Goal: Task Accomplishment & Management: Manage account settings

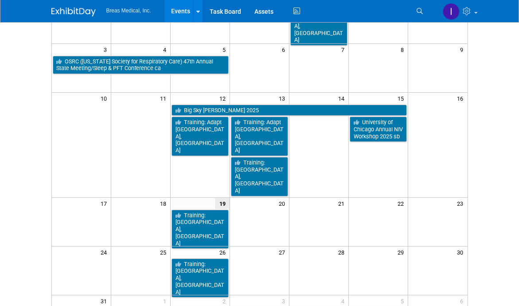
scroll to position [89, 0]
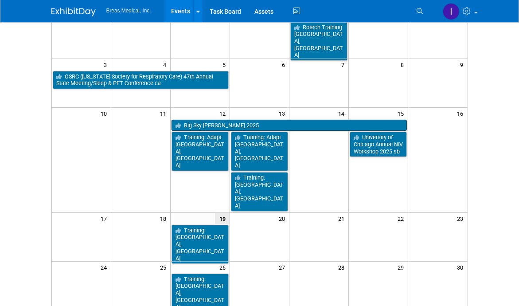
click at [252, 124] on link "Big Sky [PERSON_NAME] 2025" at bounding box center [289, 126] width 235 height 12
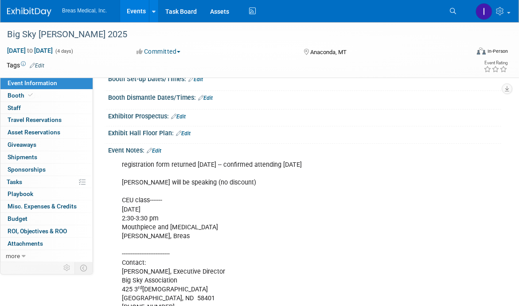
scroll to position [133, 0]
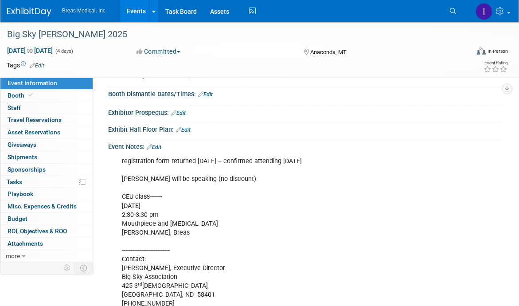
click at [160, 150] on link "Edit" at bounding box center [154, 147] width 15 height 6
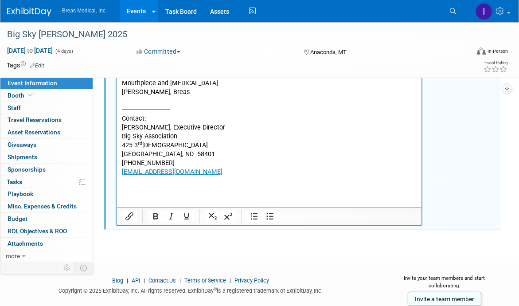
scroll to position [285, 0]
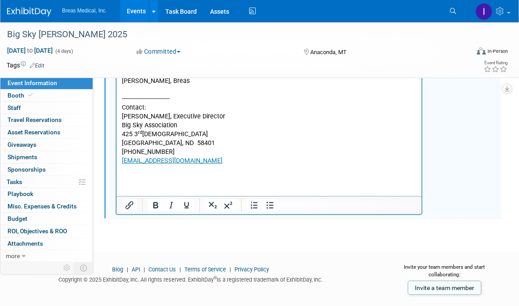
click at [199, 174] on html "registration form returned 4-30-2025 -- confirmed attending 5-7-2025 Aaron will…" at bounding box center [268, 88] width 305 height 172
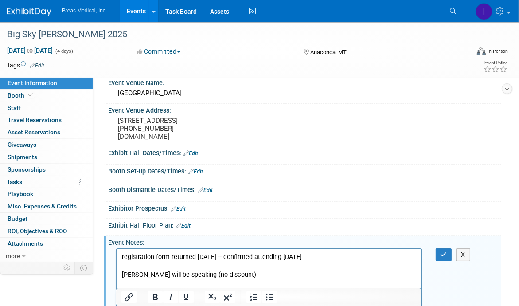
scroll to position [19, 0]
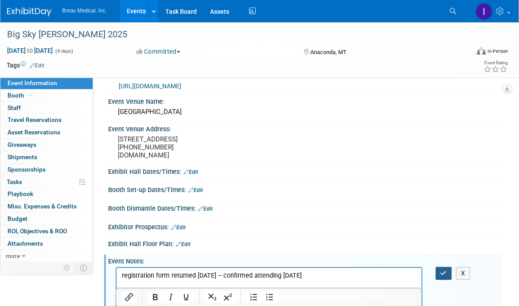
click at [443, 276] on icon "button" at bounding box center [444, 273] width 7 height 6
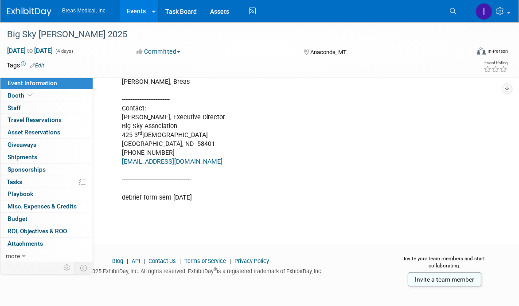
scroll to position [289, 0]
click at [133, 9] on link "Events" at bounding box center [136, 11] width 32 height 22
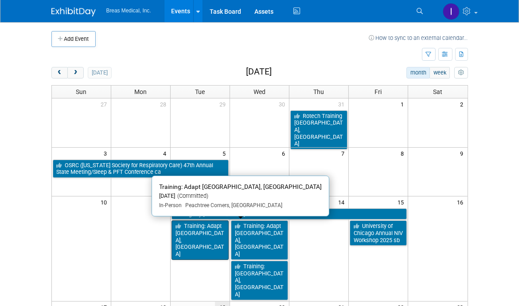
click at [204, 230] on link "Training: Adapt [GEOGRAPHIC_DATA], [GEOGRAPHIC_DATA]" at bounding box center [200, 239] width 57 height 39
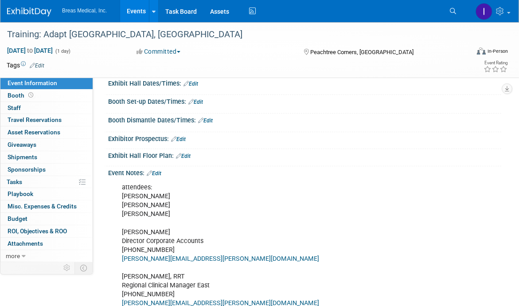
scroll to position [89, 0]
click at [161, 176] on link "Edit" at bounding box center [154, 173] width 15 height 6
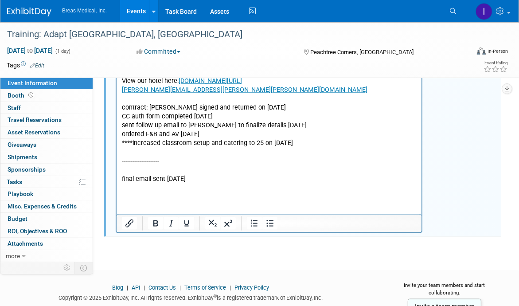
scroll to position [881, 0]
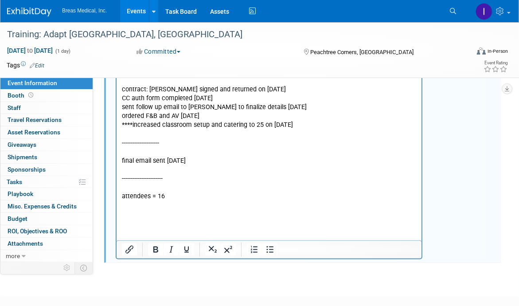
click at [190, 210] on p "Rich Text Area. Press ALT-0 for help." at bounding box center [268, 205] width 295 height 9
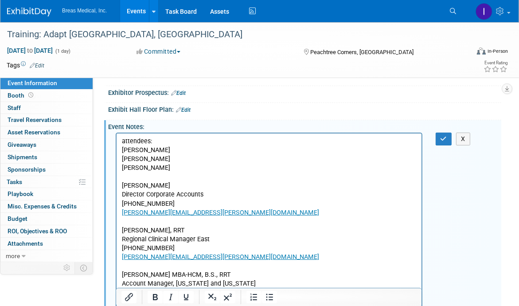
scroll to position [127, 0]
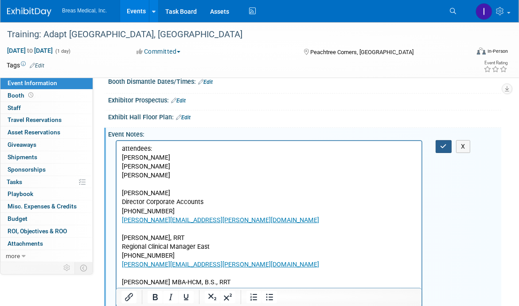
click at [444, 149] on icon "button" at bounding box center [444, 146] width 7 height 6
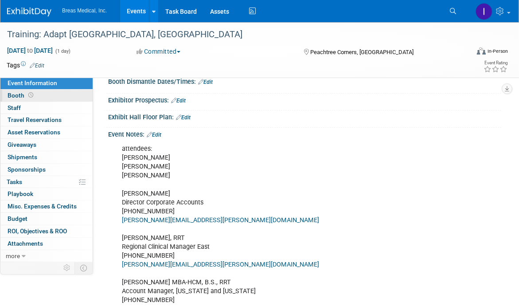
click at [16, 94] on span "Booth" at bounding box center [21, 95] width 27 height 7
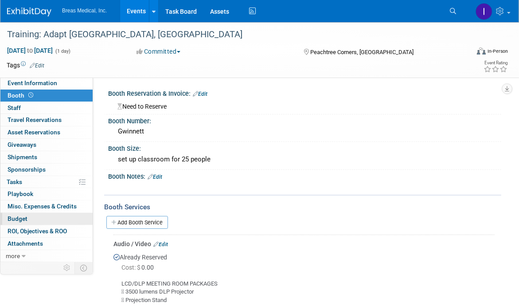
click at [18, 217] on span "Budget" at bounding box center [18, 218] width 20 height 7
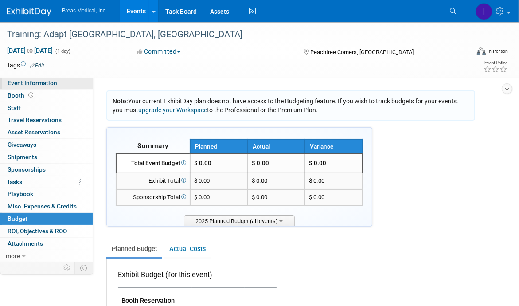
click at [21, 81] on span "Event Information" at bounding box center [33, 82] width 50 height 7
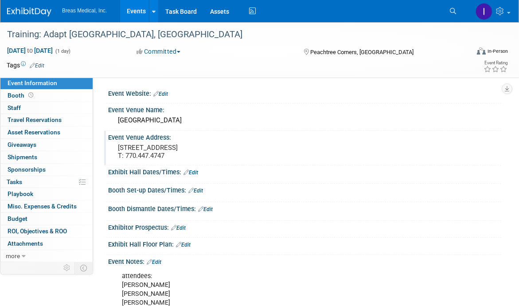
click at [446, 151] on div "Event Venue Address: 5993 Peachtree Industrial Blvd Peachtree Corners, GA 30092…" at bounding box center [302, 148] width 397 height 34
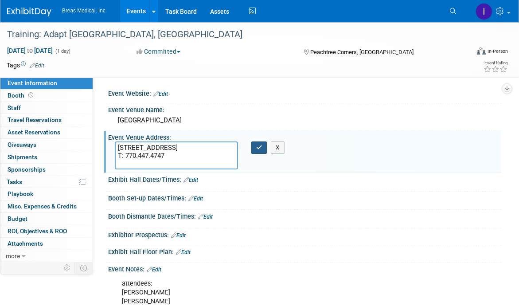
click at [258, 145] on icon "button" at bounding box center [259, 148] width 6 height 6
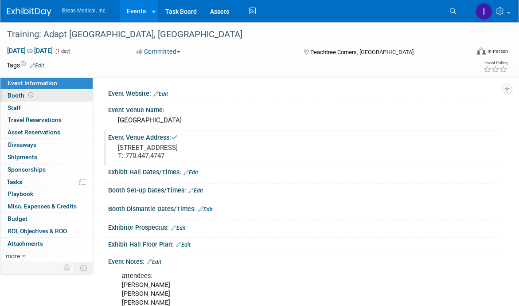
click at [18, 95] on span "Booth" at bounding box center [21, 95] width 27 height 7
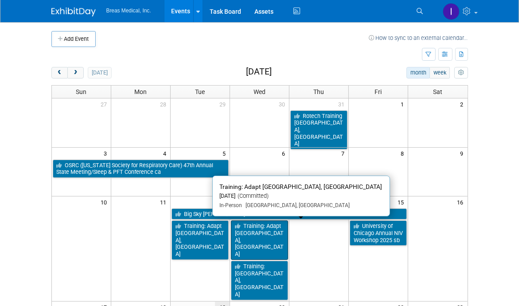
click at [266, 230] on link "Training: Adapt Savannah, GA" at bounding box center [259, 239] width 57 height 39
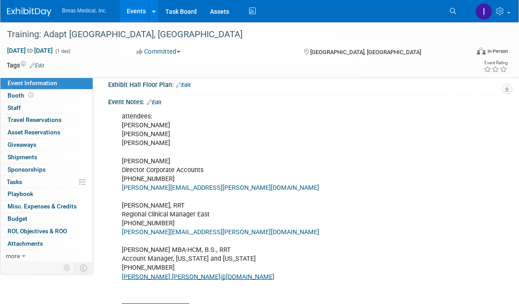
scroll to position [133, 0]
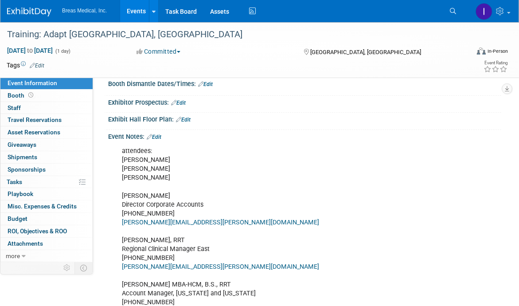
click at [156, 140] on link "Edit" at bounding box center [154, 137] width 15 height 6
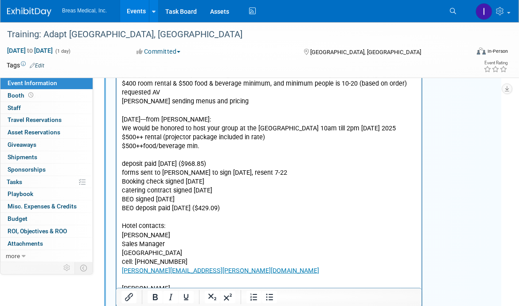
scroll to position [798, 0]
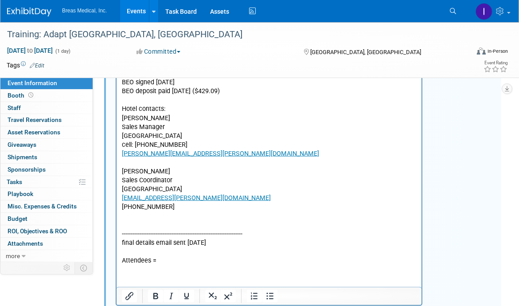
click at [326, 301] on div at bounding box center [269, 296] width 305 height 14
click at [180, 262] on p "Attendees =" at bounding box center [268, 261] width 295 height 9
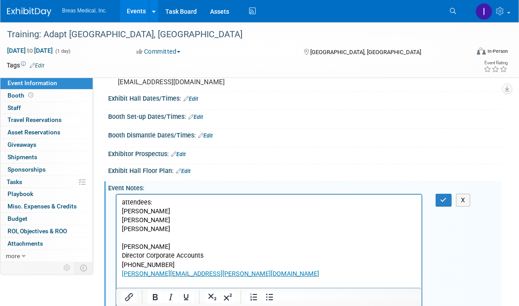
scroll to position [61, 0]
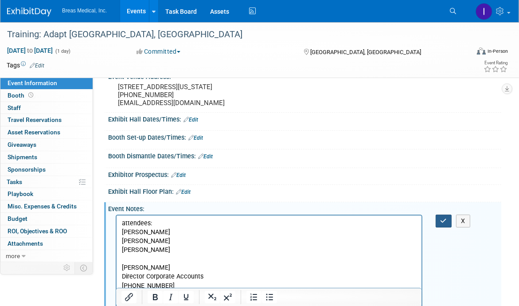
click at [447, 224] on icon "button" at bounding box center [444, 221] width 7 height 6
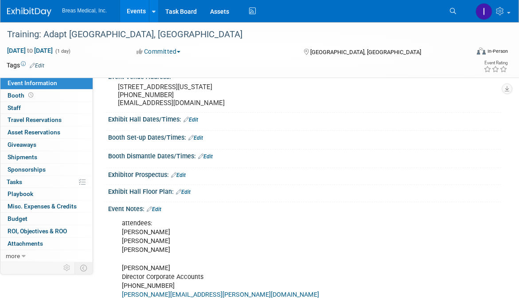
click at [472, 185] on div "Exhibitor Prospectus: Edit" at bounding box center [302, 176] width 397 height 17
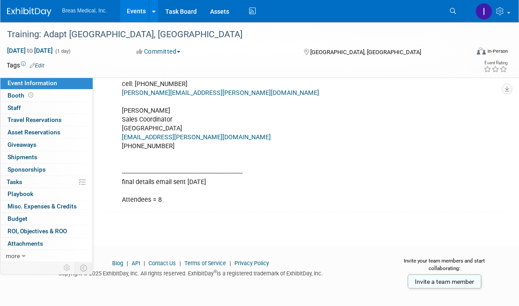
scroll to position [866, 0]
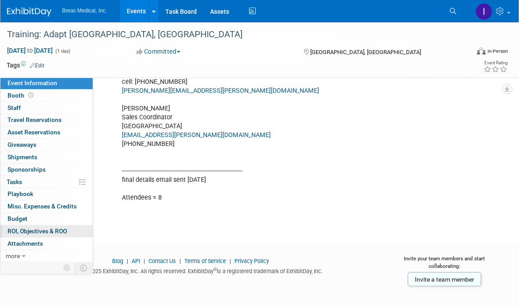
click at [20, 230] on span "ROI, Objectives & ROO 0" at bounding box center [37, 230] width 59 height 7
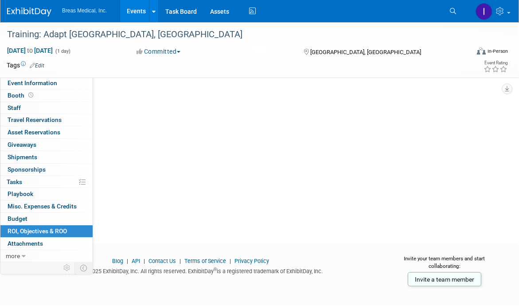
scroll to position [0, 0]
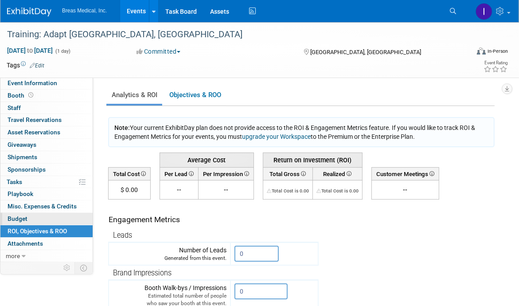
click at [18, 215] on span "Budget" at bounding box center [18, 218] width 20 height 7
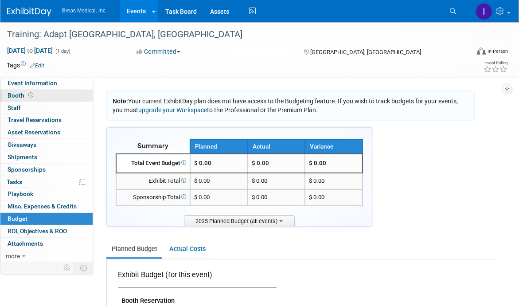
click at [17, 92] on span "Booth" at bounding box center [21, 95] width 27 height 7
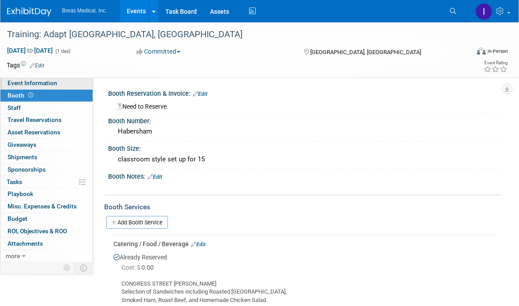
click at [16, 79] on span "Event Information" at bounding box center [33, 82] width 50 height 7
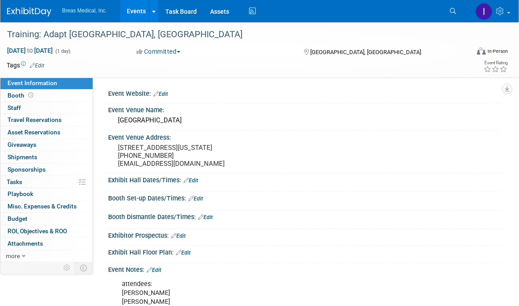
click at [134, 8] on link "Events" at bounding box center [136, 11] width 32 height 22
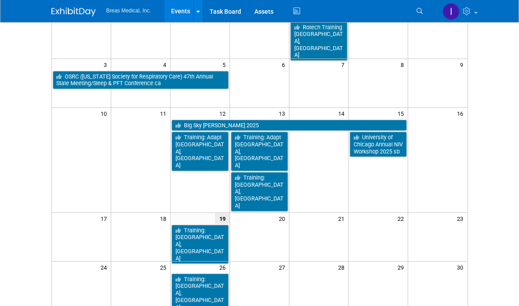
scroll to position [133, 0]
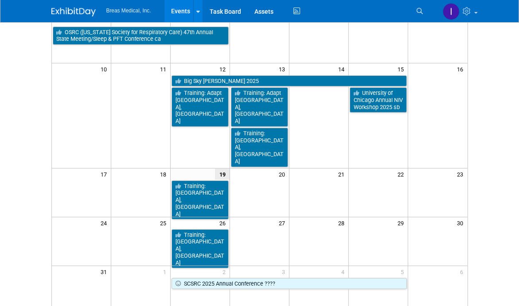
click at [492, 173] on html "Breas Medical, Inc. Events Add Event Bulk Upload Events Shareable Event Boards …" at bounding box center [259, 20] width 519 height 306
click at [500, 145] on body "Breas Medical, Inc. Events Add Event Bulk Upload Events Shareable Event Boards …" at bounding box center [259, 20] width 519 height 306
click at [498, 173] on html "Breas Medical, Inc. Events Add Event Bulk Upload Events Shareable Event Boards …" at bounding box center [259, 20] width 519 height 306
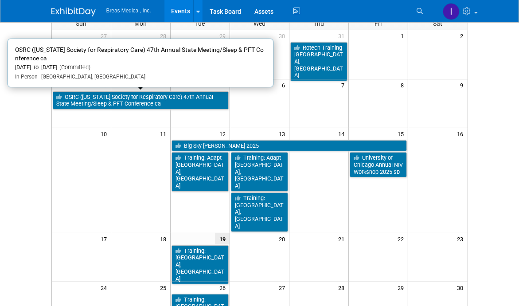
scroll to position [89, 0]
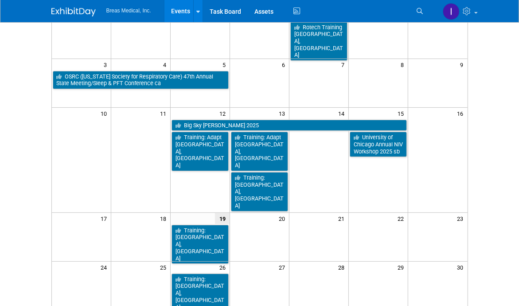
click at [500, 217] on html "Breas Medical, Inc. Events Add Event Bulk Upload Events Shareable Event Boards …" at bounding box center [259, 64] width 519 height 306
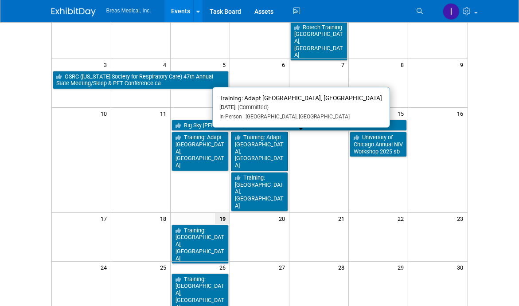
click at [267, 138] on link "Training: Adapt [GEOGRAPHIC_DATA], [GEOGRAPHIC_DATA]" at bounding box center [259, 151] width 57 height 39
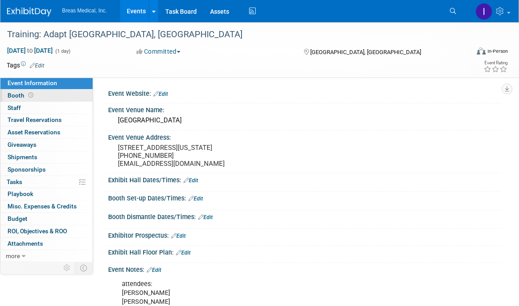
click at [16, 95] on span "Booth" at bounding box center [21, 95] width 27 height 7
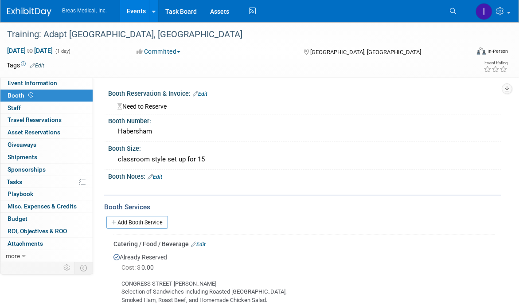
click at [206, 94] on link "Edit" at bounding box center [200, 94] width 15 height 6
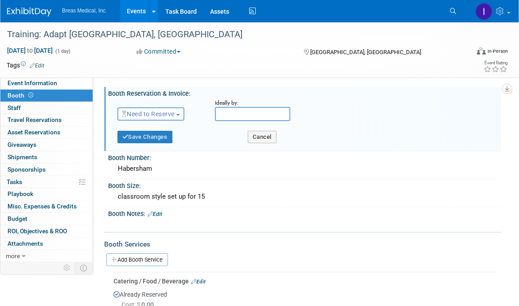
click at [174, 113] on span "Need to Reserve" at bounding box center [148, 113] width 53 height 7
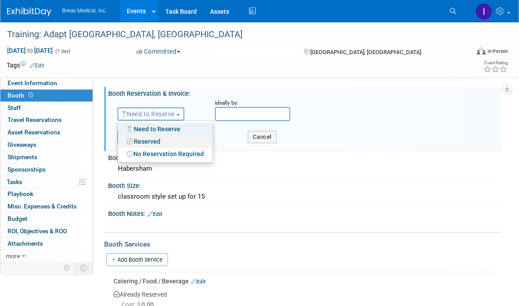
click at [158, 140] on link "Reserved" at bounding box center [165, 141] width 95 height 12
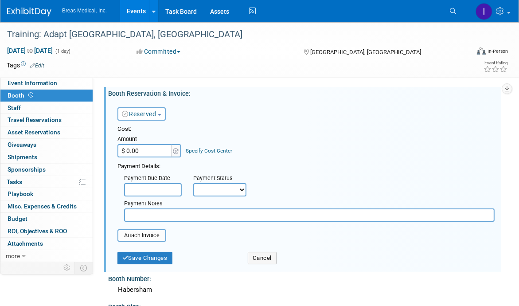
click at [149, 150] on input "$ 0.00" at bounding box center [144, 150] width 55 height 13
paste input "1,397.94"
type input "$ 1,397.94"
click at [151, 212] on input "text" at bounding box center [309, 214] width 371 height 13
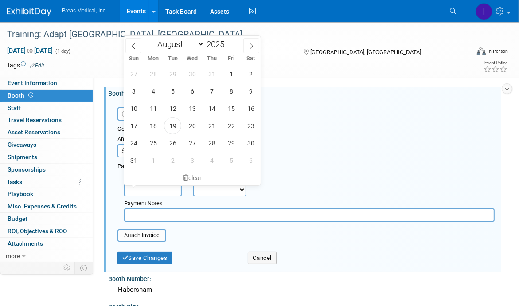
click at [147, 187] on input "text" at bounding box center [153, 189] width 58 height 13
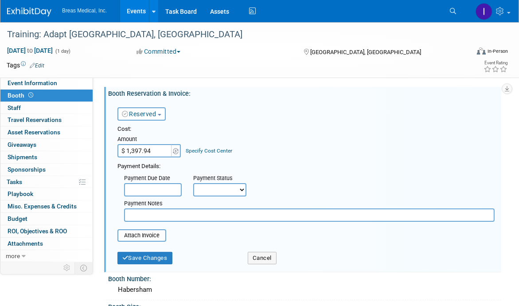
click at [152, 217] on input "text" at bounding box center [309, 214] width 371 height 13
type input "paid on iwd work amex"
click at [142, 257] on button "Save Changes" at bounding box center [144, 258] width 55 height 12
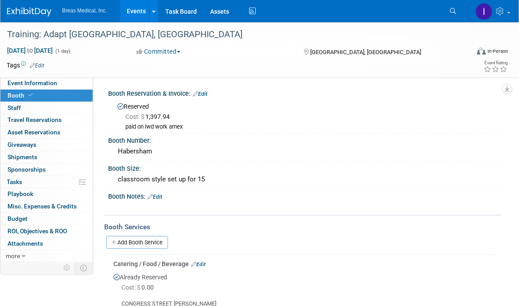
click at [509, 199] on div "Event Information Event Info Booth Booth 0 Staff 0 Staff 0 Travel Reservations …" at bounding box center [259, 284] width 519 height 524
click at [139, 8] on link "Events" at bounding box center [136, 11] width 32 height 22
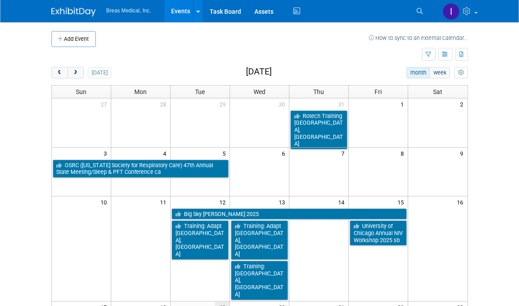
click at [442, 145] on td at bounding box center [437, 122] width 59 height 49
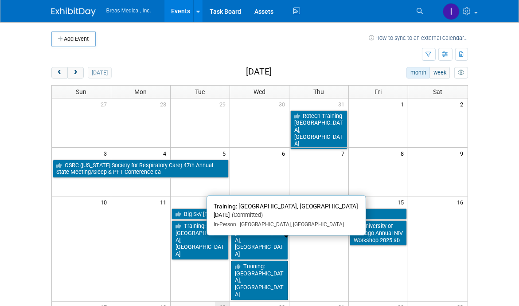
click at [270, 261] on link "Training: [GEOGRAPHIC_DATA], [GEOGRAPHIC_DATA]" at bounding box center [259, 280] width 57 height 39
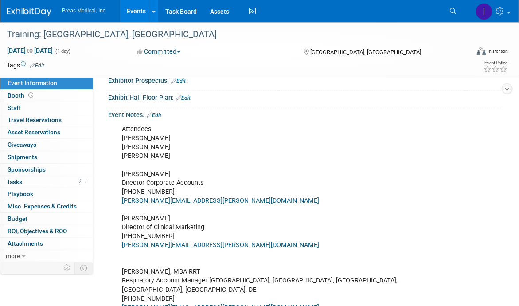
scroll to position [177, 0]
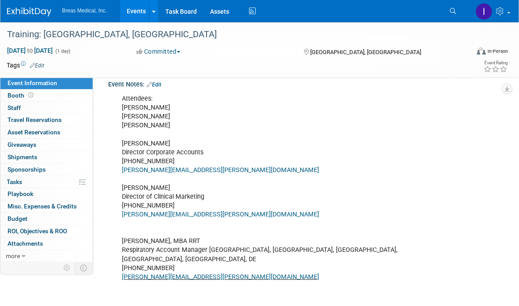
click at [161, 88] on link "Edit" at bounding box center [154, 85] width 15 height 6
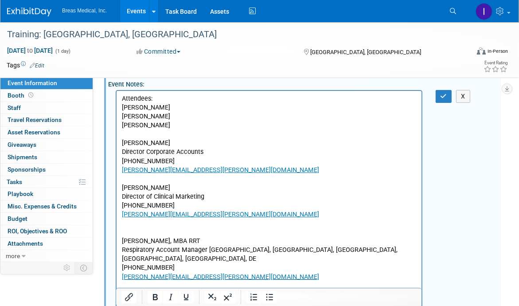
scroll to position [0, 0]
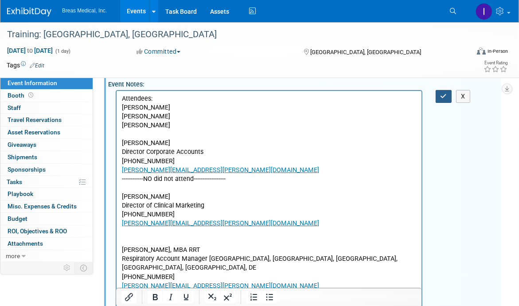
click at [445, 103] on button "button" at bounding box center [444, 96] width 16 height 13
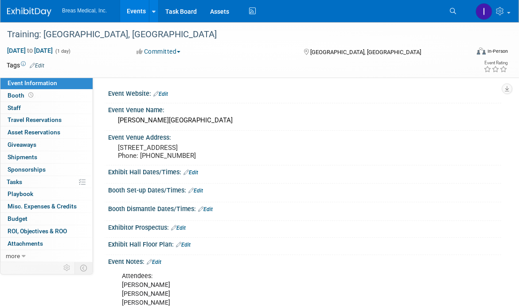
click at [137, 12] on link "Events" at bounding box center [136, 11] width 32 height 22
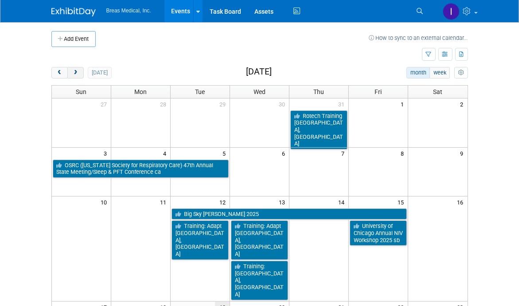
click at [78, 70] on span "next" at bounding box center [75, 73] width 7 height 6
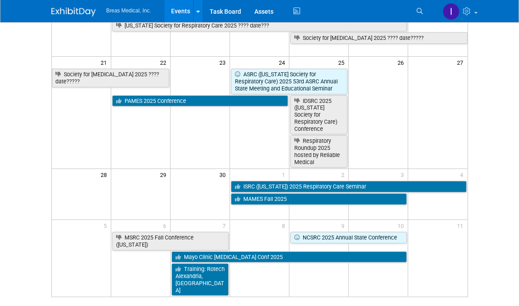
scroll to position [158, 0]
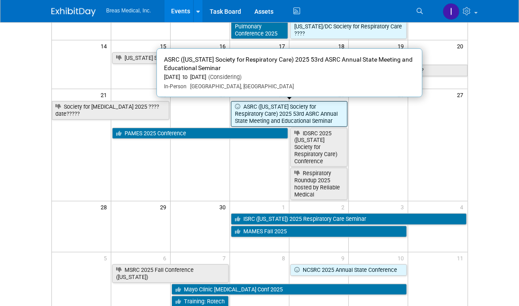
click at [289, 110] on link "ASRC ([US_STATE] Society for Respiratory Care) 2025 53rd ASRC Annual State Meet…" at bounding box center [289, 113] width 117 height 25
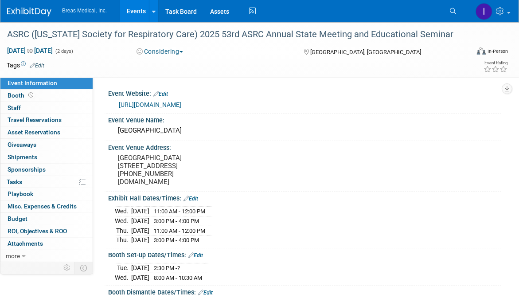
click at [185, 50] on button "Considering" at bounding box center [160, 51] width 53 height 9
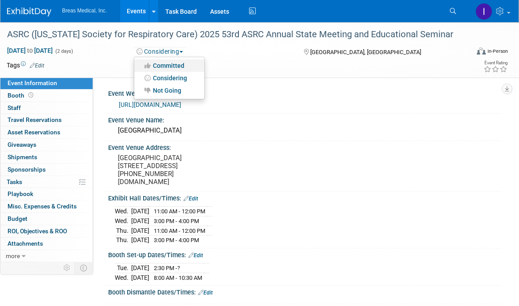
click at [178, 65] on link "Committed" at bounding box center [169, 65] width 70 height 12
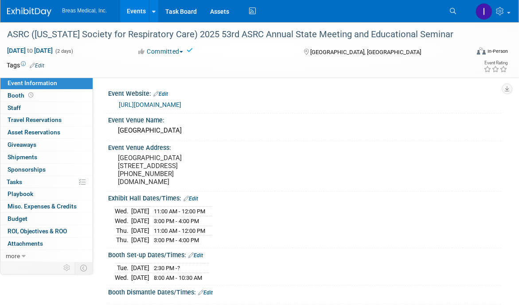
click at [131, 8] on link "Events" at bounding box center [136, 11] width 32 height 22
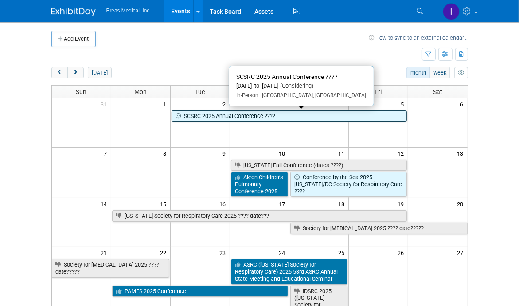
click at [201, 117] on link "SCSRC 2025 Annual Conference ????" at bounding box center [289, 116] width 235 height 12
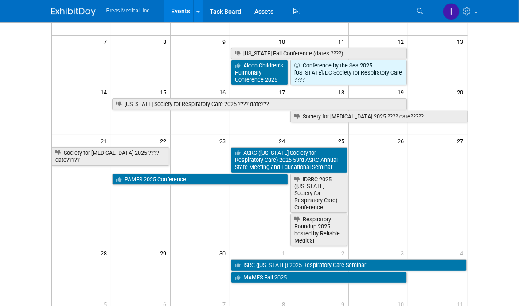
scroll to position [202, 0]
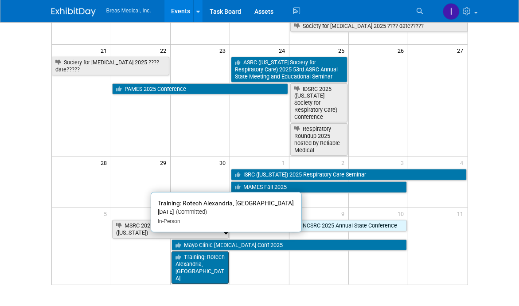
click at [211, 251] on link "Training: Rotech Alexandria, LA" at bounding box center [200, 267] width 57 height 32
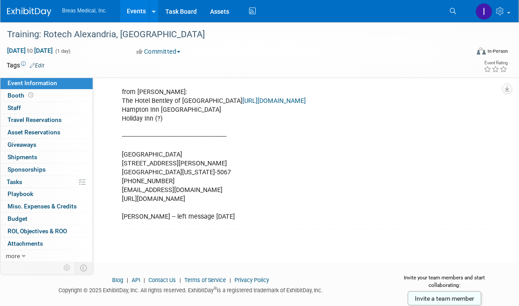
scroll to position [637, 0]
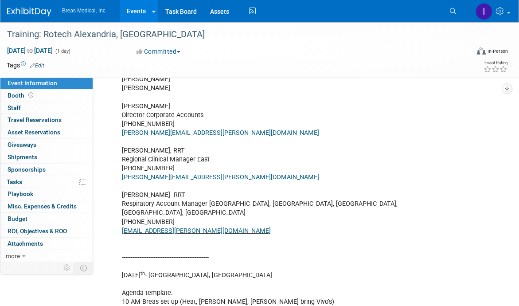
scroll to position [194, 0]
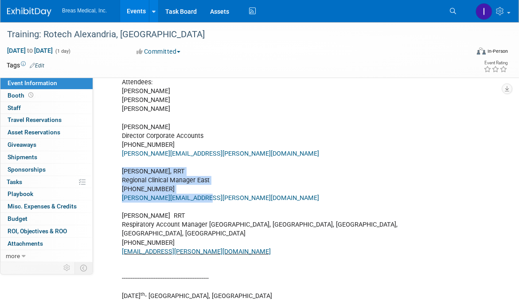
drag, startPoint x: 121, startPoint y: 171, endPoint x: 213, endPoint y: 194, distance: 94.2
copy div "Joseph Melanson, RRT Regional Clinical Manager East 617-314-1781 Joseph.Melanso…"
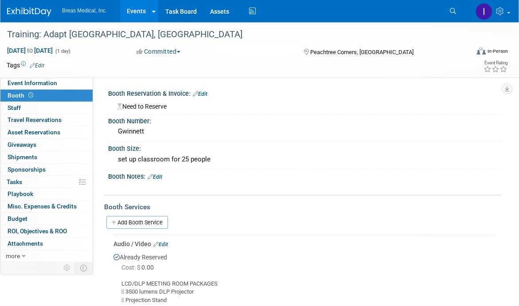
click at [229, 189] on div at bounding box center [269, 187] width 307 height 9
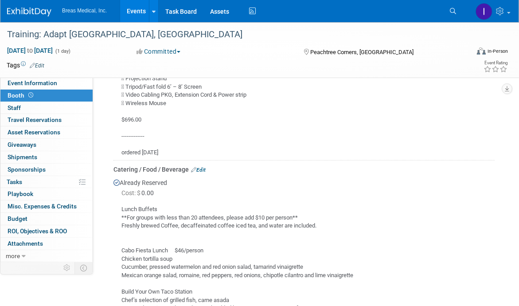
click at [134, 13] on link "Events" at bounding box center [136, 11] width 32 height 22
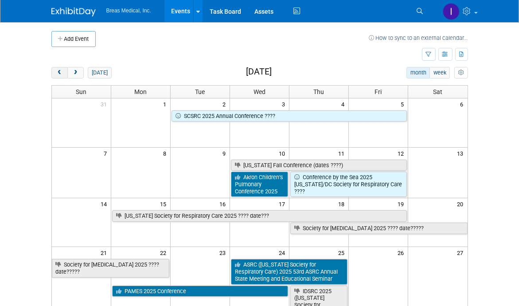
click at [59, 72] on span "prev" at bounding box center [59, 73] width 7 height 6
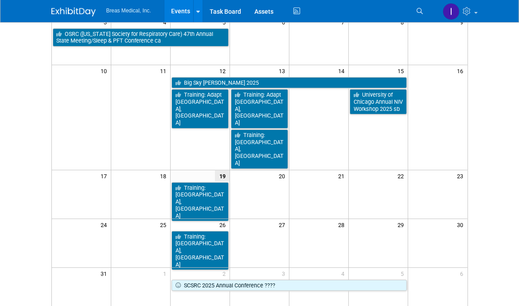
scroll to position [133, 0]
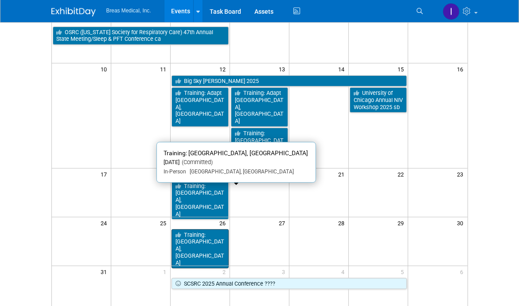
click at [212, 229] on link "Training: [GEOGRAPHIC_DATA], [GEOGRAPHIC_DATA]" at bounding box center [200, 248] width 57 height 39
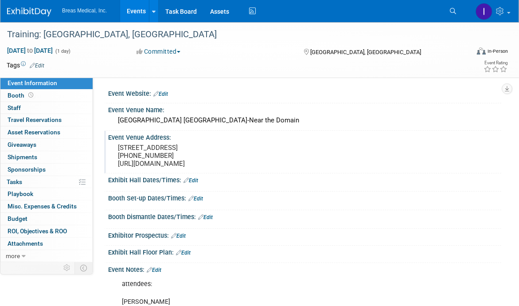
click at [413, 173] on div "Event Venue Address: [STREET_ADDRESS] [PHONE_NUMBER] [URL][DOMAIN_NAME]" at bounding box center [302, 152] width 397 height 42
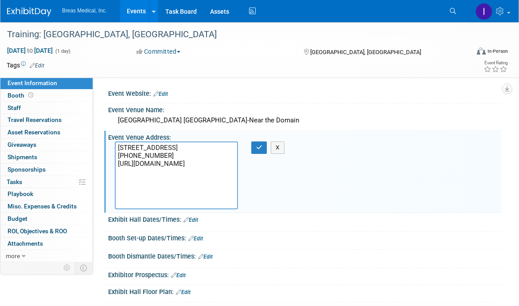
drag, startPoint x: 118, startPoint y: 145, endPoint x: 236, endPoint y: 211, distance: 135.2
click at [236, 211] on div "Event Venue Address: [STREET_ADDRESS] [PHONE_NUMBER] [URL][DOMAIN_NAME] [STREET…" at bounding box center [302, 172] width 397 height 82
click at [277, 147] on button "X" at bounding box center [278, 147] width 14 height 12
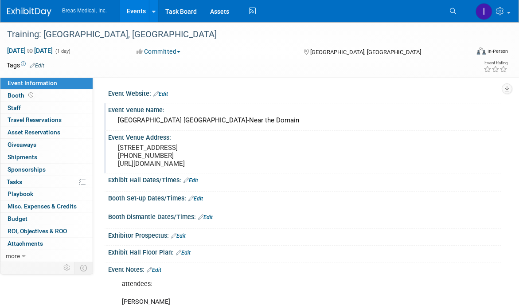
click at [220, 121] on div "[GEOGRAPHIC_DATA] [GEOGRAPHIC_DATA]-Near the Domain" at bounding box center [305, 120] width 380 height 14
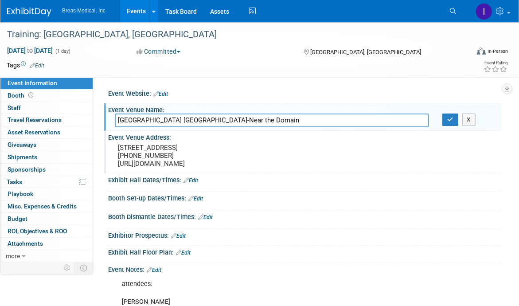
click at [220, 121] on input "[GEOGRAPHIC_DATA] [GEOGRAPHIC_DATA]-Near the Domain" at bounding box center [272, 120] width 314 height 14
drag, startPoint x: 472, startPoint y: 121, endPoint x: 456, endPoint y: 121, distance: 16.0
click at [472, 121] on button "X" at bounding box center [469, 119] width 14 height 12
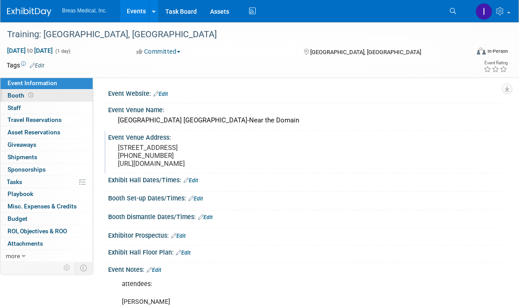
click at [57, 94] on link "Booth" at bounding box center [46, 96] width 92 height 12
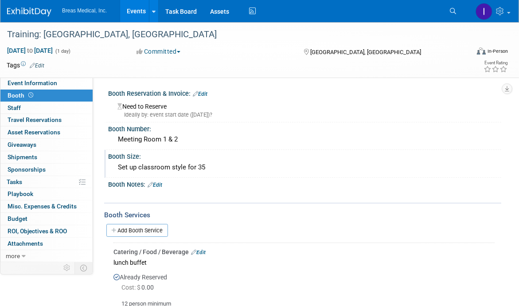
click at [213, 166] on div "Set up classroom style for 35" at bounding box center [305, 167] width 380 height 14
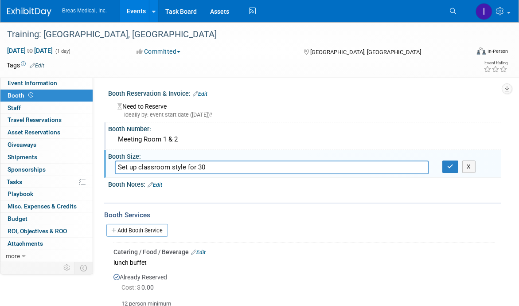
type input "Set up classroom style for 30"
drag, startPoint x: 206, startPoint y: 137, endPoint x: 108, endPoint y: 137, distance: 97.5
click at [108, 137] on div "Meeting Room 1 & 2" at bounding box center [304, 140] width 393 height 15
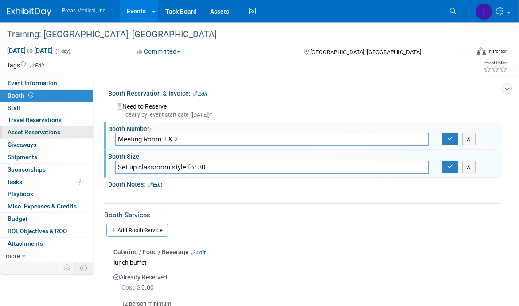
drag, startPoint x: 194, startPoint y: 135, endPoint x: 82, endPoint y: 126, distance: 112.1
click at [470, 138] on button "X" at bounding box center [469, 139] width 14 height 12
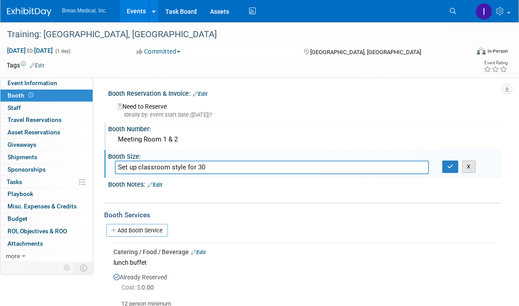
click at [467, 161] on button "X" at bounding box center [469, 166] width 14 height 12
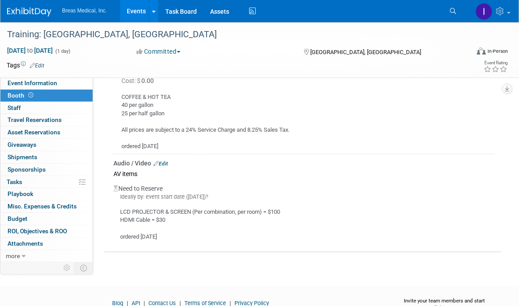
scroll to position [399, 0]
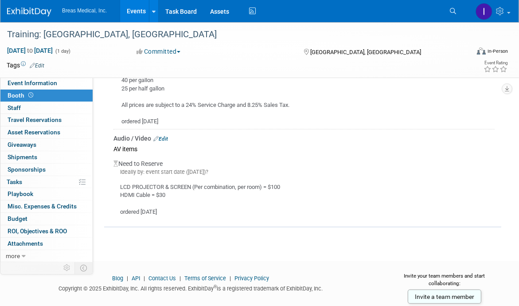
click at [138, 186] on div "LCD PROJECTOR & SCREEN (Per combination, per room) = $100 HDMI Cable = $30 orde…" at bounding box center [303, 196] width 381 height 40
drag, startPoint x: 119, startPoint y: 184, endPoint x: 176, endPoint y: 196, distance: 58.0
click at [176, 196] on div "LCD PROJECTOR & SCREEN (Per combination, per room) = $100 HDMI Cable = $30 orde…" at bounding box center [303, 196] width 381 height 40
copy div "LCD PROJECTOR & SCREEN (Per combination, per room) = $100 HDMI Cable = $30"
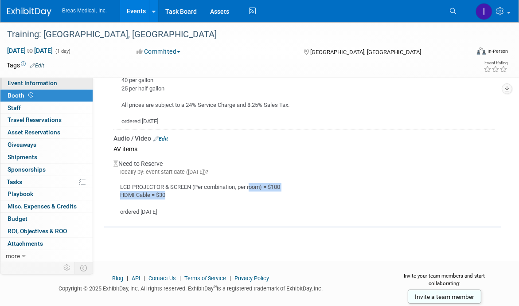
click at [25, 84] on span "Event Information" at bounding box center [33, 82] width 50 height 7
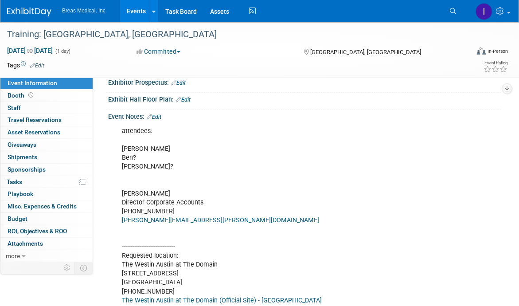
scroll to position [133, 0]
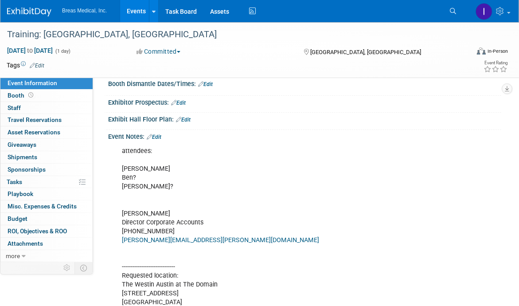
click at [466, 124] on div "Exhibit Hall Floor Plan: Edit" at bounding box center [304, 119] width 393 height 12
click at [161, 140] on link "Edit" at bounding box center [154, 137] width 15 height 6
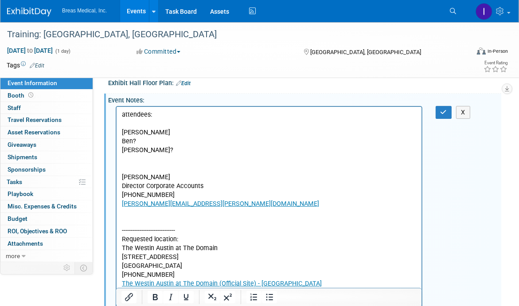
scroll to position [222, 0]
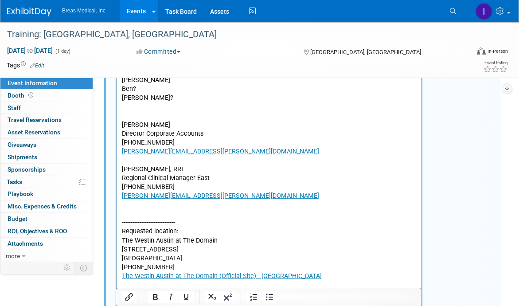
click at [141, 99] on p "attendees: Brett Ben? Joe? Brett Townsend Director Corporate Accounts 770-324-6…" at bounding box center [268, 107] width 295 height 98
click at [145, 87] on p "attendees: Brett Ben? Joe Brett Townsend Director Corporate Accounts 770-324-65…" at bounding box center [268, 107] width 295 height 98
click at [125, 115] on p "attendees: Brett Ben Joe Brett Townsend Director Corporate Accounts 770-324-652…" at bounding box center [268, 107] width 295 height 98
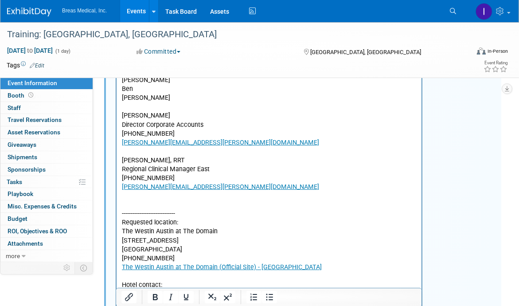
click at [446, 66] on button "button" at bounding box center [444, 60] width 16 height 13
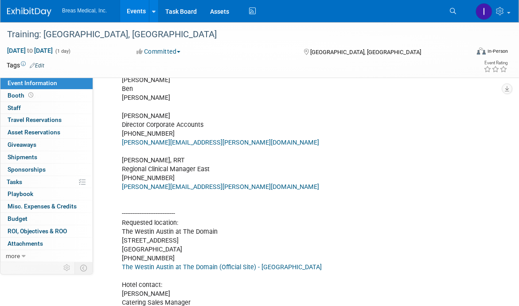
click at [158, 51] on link "Edit" at bounding box center [154, 48] width 15 height 6
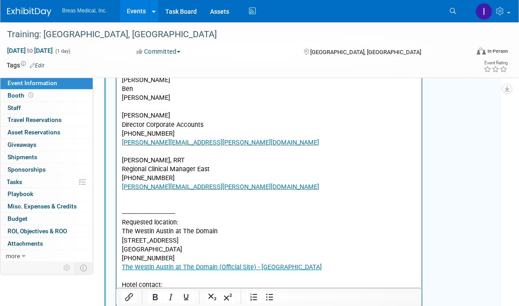
scroll to position [0, 0]
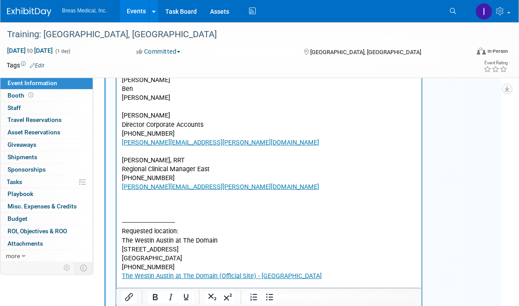
click at [128, 201] on p "Rich Text Area. Press ALT-0 for help." at bounding box center [268, 204] width 295 height 9
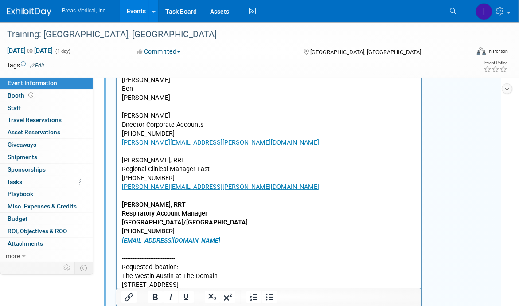
click at [245, 213] on p "Respiratory Account Manager" at bounding box center [268, 213] width 295 height 9
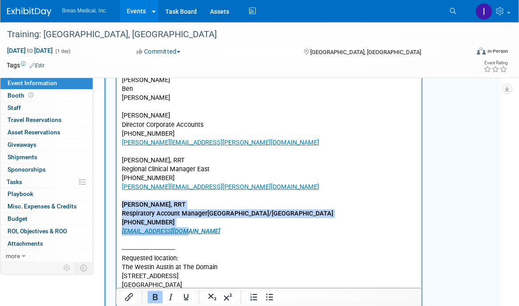
drag, startPoint x: 193, startPoint y: 232, endPoint x: 109, endPoint y: 201, distance: 90.2
click at [156, 298] on icon "Bold" at bounding box center [155, 297] width 11 height 11
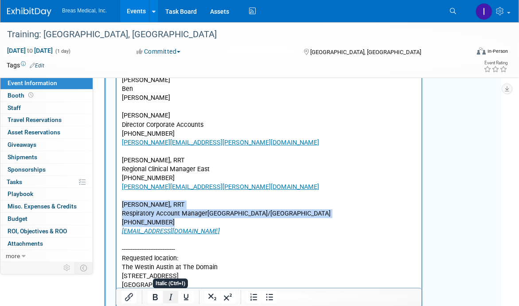
click at [174, 298] on icon "Italic" at bounding box center [170, 297] width 11 height 11
click at [173, 298] on icon "Italic" at bounding box center [170, 297] width 11 height 11
click at [186, 301] on icon "Underline" at bounding box center [186, 297] width 11 height 11
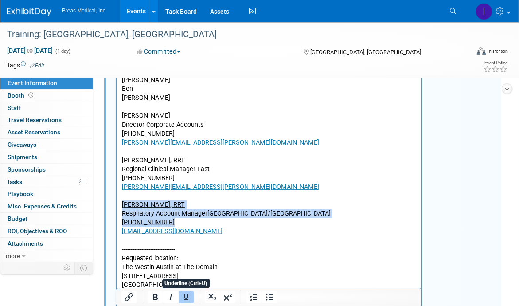
click at [186, 301] on icon "Underline" at bounding box center [186, 297] width 11 height 11
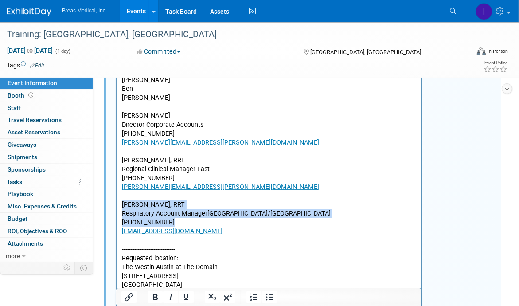
click at [212, 235] on p "ben.west@breas.com﻿" at bounding box center [268, 231] width 295 height 9
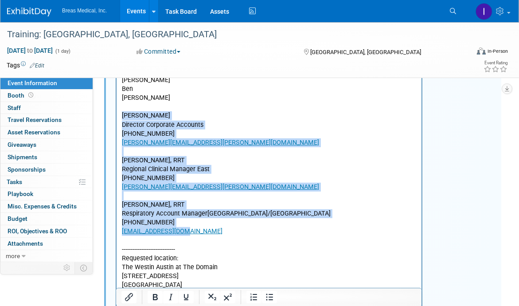
drag, startPoint x: 197, startPoint y: 234, endPoint x: 120, endPoint y: 117, distance: 140.5
copy body "Brett Townsend Director Corporate Accounts 770-324-6525 Brett.townsend@breas.co…"
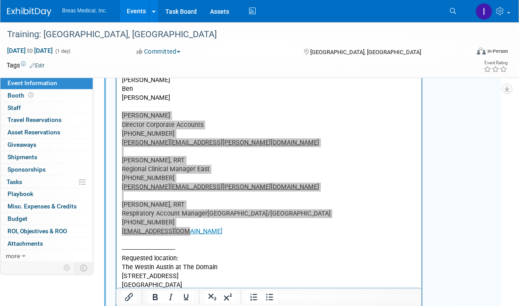
click at [439, 66] on button "button" at bounding box center [444, 60] width 16 height 13
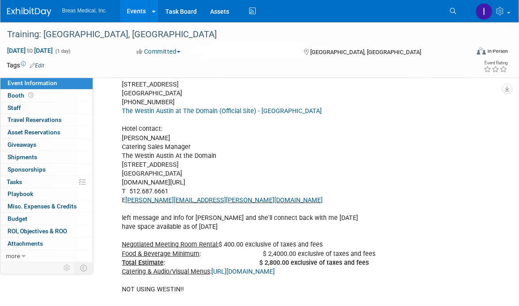
scroll to position [443, 0]
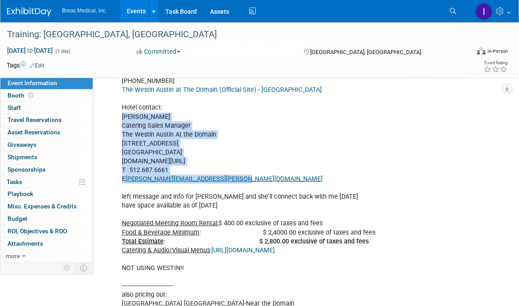
drag, startPoint x: 122, startPoint y: 147, endPoint x: 253, endPoint y: 211, distance: 145.1
click at [253, 211] on div "attendees: Brett Ben Joe Brett Townsend Director Corporate Accounts 770-324-652…" at bounding box center [269, 254] width 307 height 845
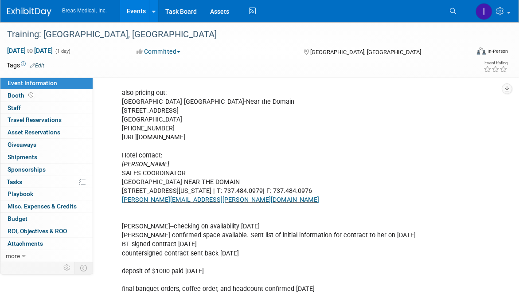
scroll to position [665, 0]
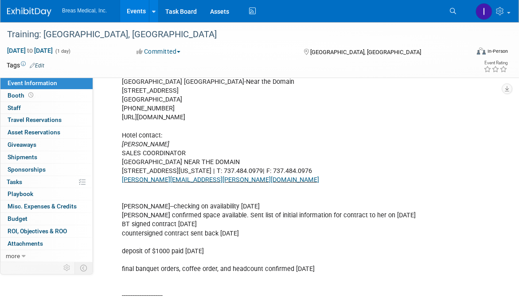
click at [232, 176] on div "attendees: Brett Ben Joe Brett Townsend Director Corporate Accounts 770-324-652…" at bounding box center [269, 32] width 307 height 845
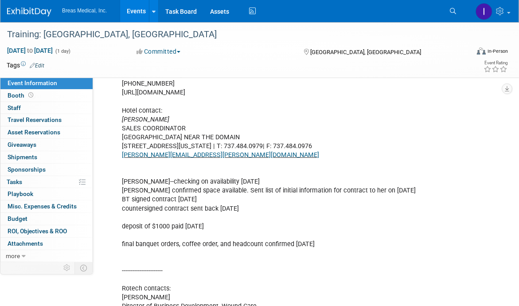
scroll to position [709, 0]
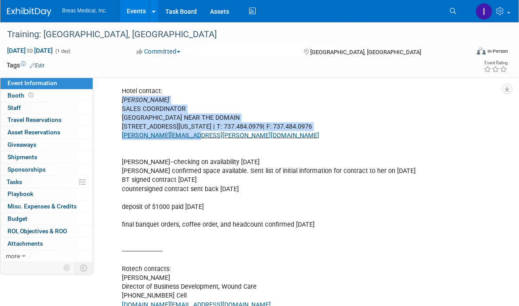
drag, startPoint x: 122, startPoint y: 140, endPoint x: 204, endPoint y: 176, distance: 89.3
copy div "Ashley Alba SALES COORDINATOR HILTON GARDEN INN AUSTIN NORTH NEAR THE DOMAIN 26…"
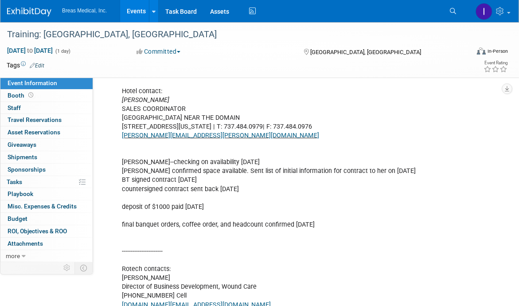
click at [7, 90] on link "Booth" at bounding box center [46, 96] width 92 height 12
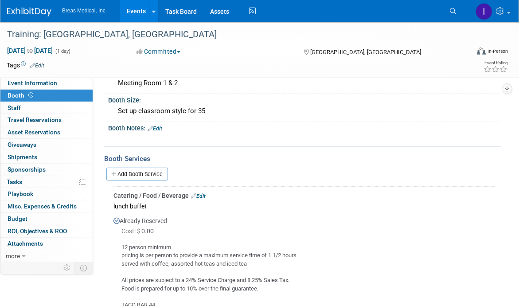
scroll to position [0, 0]
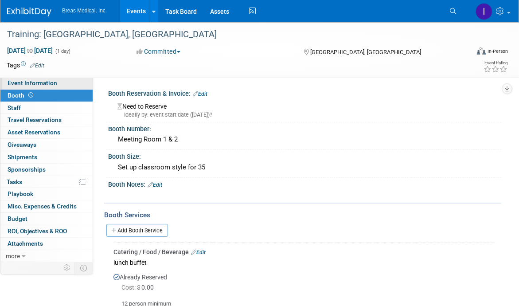
click at [13, 82] on span "Event Information" at bounding box center [33, 82] width 50 height 7
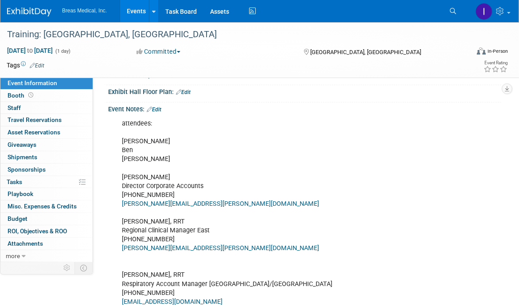
scroll to position [145, 0]
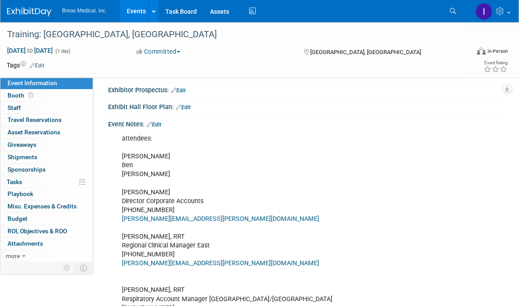
click at [160, 128] on link "Edit" at bounding box center [154, 124] width 15 height 6
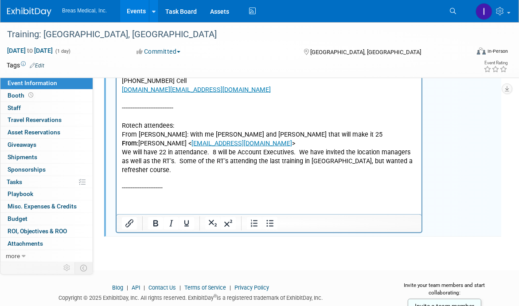
scroll to position [966, 0]
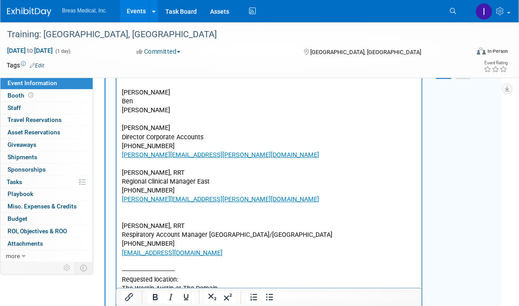
scroll to position [79, 0]
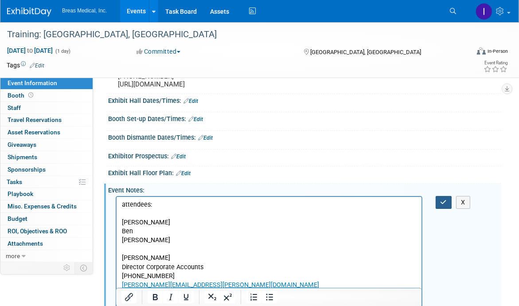
click at [445, 205] on icon "button" at bounding box center [444, 202] width 7 height 6
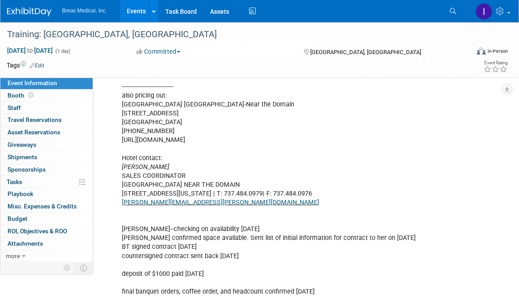
scroll to position [651, 0]
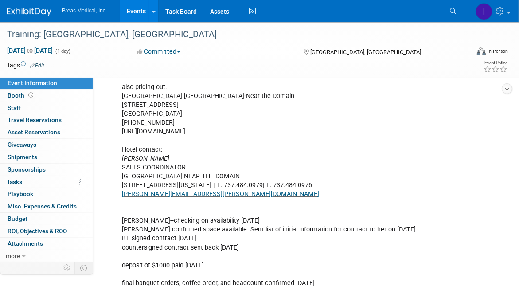
click at [473, 207] on div "attendees: Brett Ben Joe Brett Townsend Director Corporate Accounts 770-324-652…" at bounding box center [304, 55] width 393 height 867
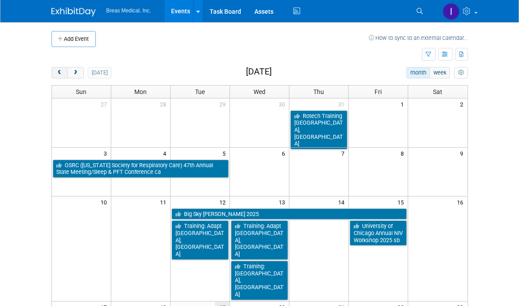
click at [57, 74] on span "prev" at bounding box center [59, 73] width 7 height 6
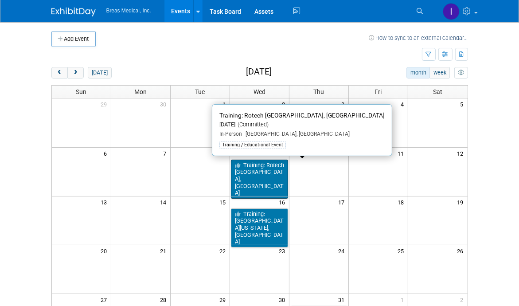
click at [264, 168] on link "Training: Rotech [GEOGRAPHIC_DATA], [GEOGRAPHIC_DATA]" at bounding box center [259, 179] width 57 height 39
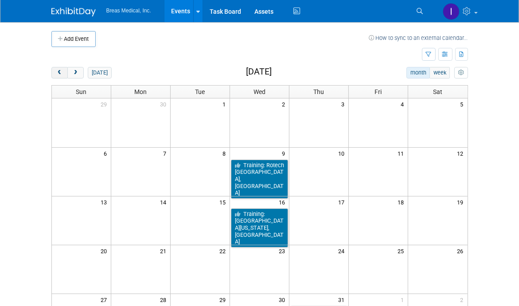
click at [58, 71] on span "prev" at bounding box center [59, 73] width 7 height 6
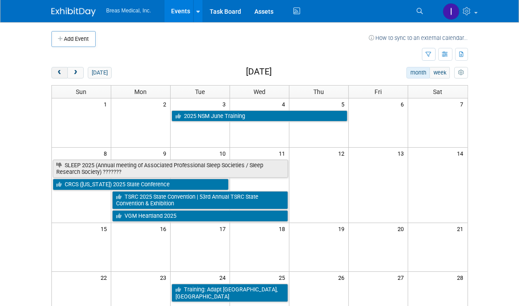
click at [58, 74] on span "prev" at bounding box center [59, 73] width 7 height 6
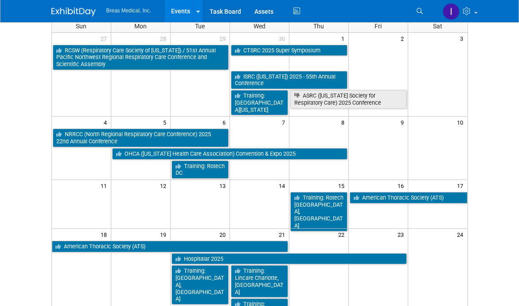
scroll to position [89, 0]
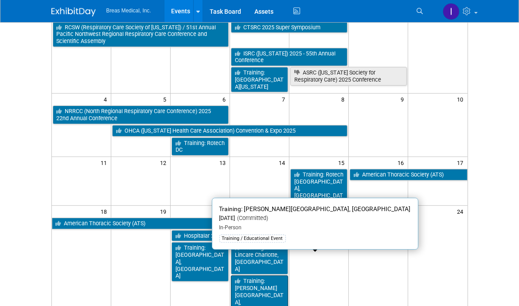
click at [270, 275] on link "Training: [PERSON_NAME][GEOGRAPHIC_DATA], [GEOGRAPHIC_DATA]" at bounding box center [259, 298] width 57 height 46
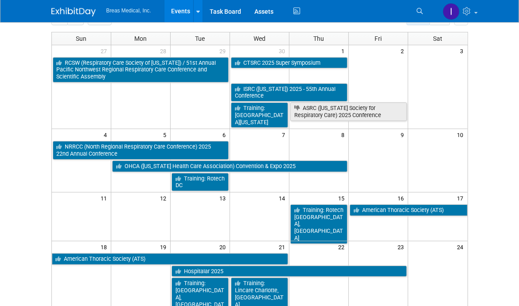
scroll to position [44, 0]
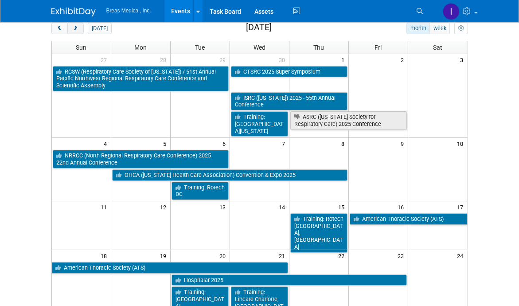
click at [76, 31] on span "next" at bounding box center [75, 29] width 7 height 6
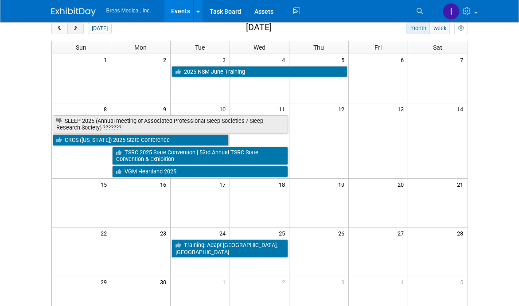
click at [76, 31] on span "next" at bounding box center [75, 29] width 7 height 6
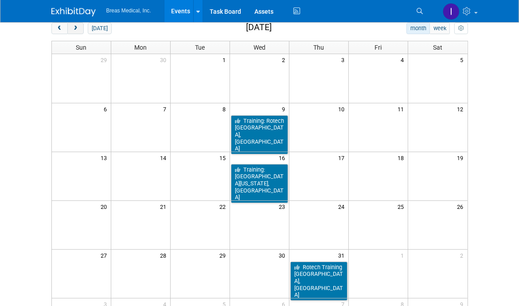
click at [76, 31] on span "next" at bounding box center [75, 29] width 7 height 6
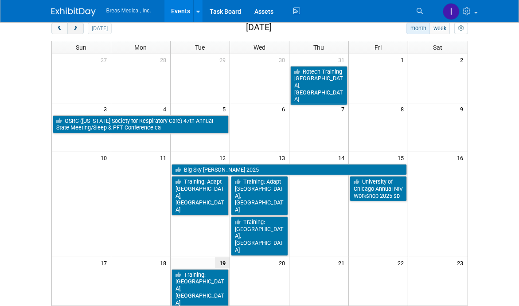
click at [76, 31] on span "next" at bounding box center [75, 29] width 7 height 6
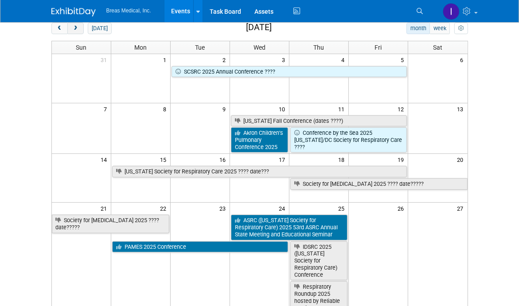
click at [80, 30] on button "next" at bounding box center [75, 29] width 16 height 12
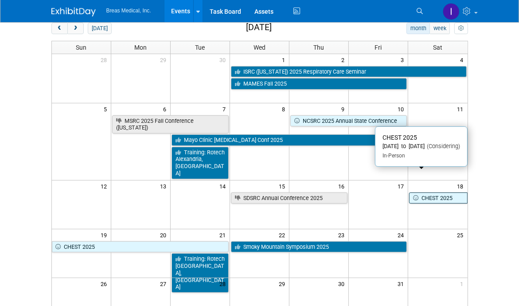
click at [435, 192] on link "CHEST 2025" at bounding box center [438, 198] width 59 height 12
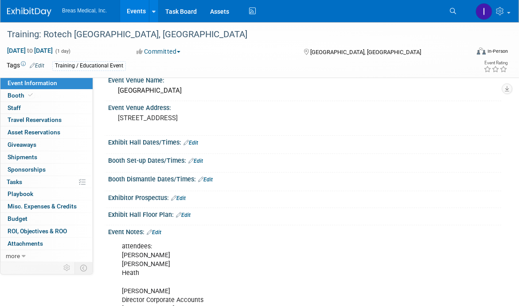
scroll to position [44, 0]
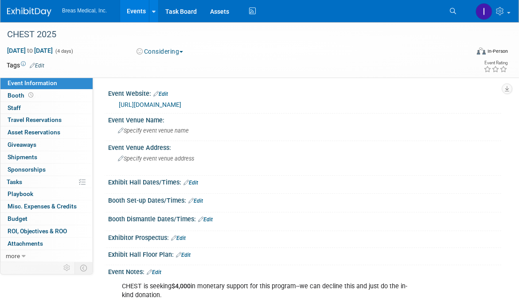
click at [184, 53] on button "Considering" at bounding box center [160, 51] width 53 height 9
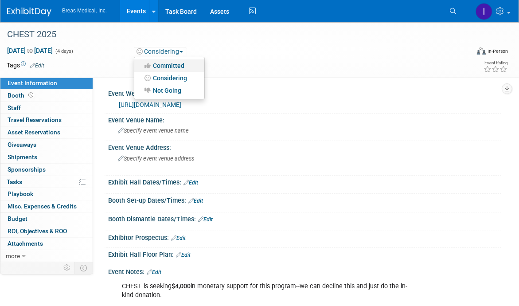
click at [176, 68] on link "Committed" at bounding box center [169, 65] width 70 height 12
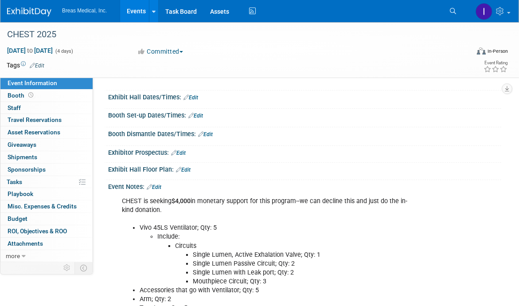
scroll to position [78, 0]
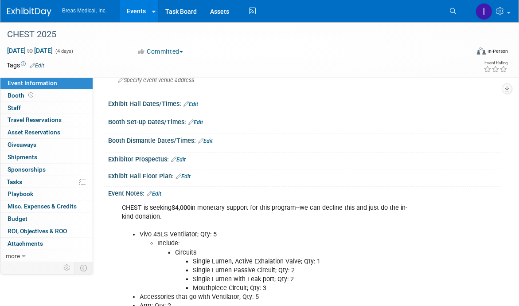
click at [159, 192] on link "Edit" at bounding box center [154, 194] width 15 height 6
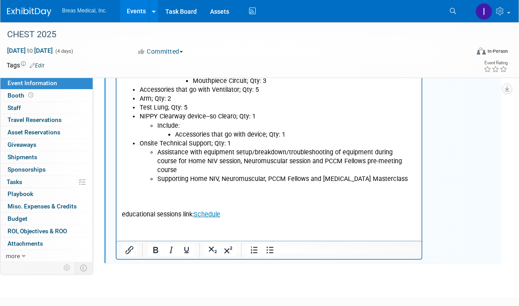
scroll to position [344, 0]
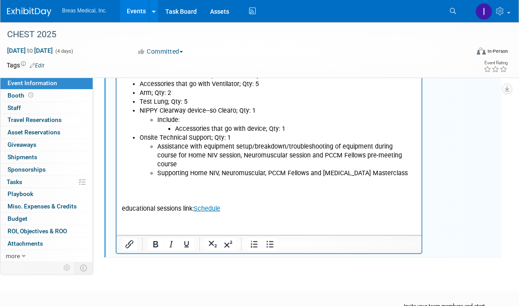
click at [155, 196] on p "educational sessions link: Schedule" at bounding box center [268, 195] width 295 height 35
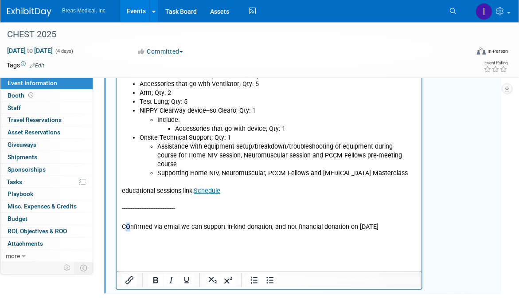
click at [128, 226] on p "COnfirmed via emial we can support in-kind donation, and not financial donation…" at bounding box center [268, 227] width 295 height 9
click at [125, 246] on p "Rich Text Area. Press ALT-0 for help." at bounding box center [268, 245] width 295 height 9
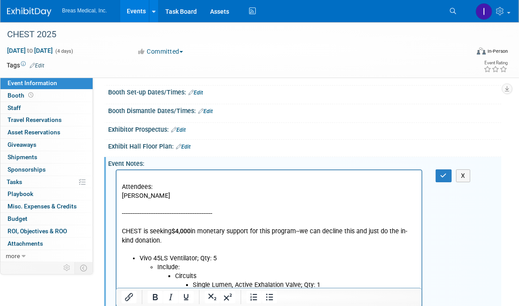
scroll to position [78, 0]
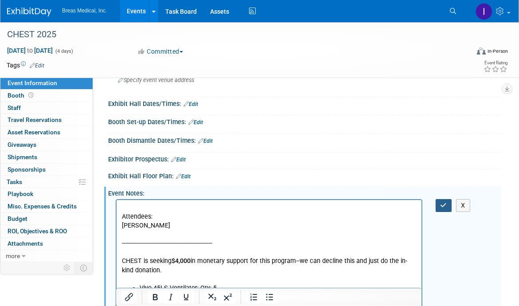
click at [446, 202] on icon "button" at bounding box center [444, 205] width 7 height 6
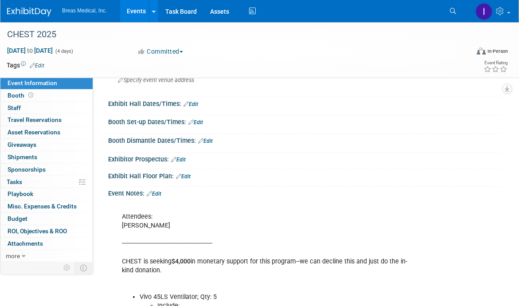
click at [161, 191] on link "Edit" at bounding box center [154, 194] width 15 height 6
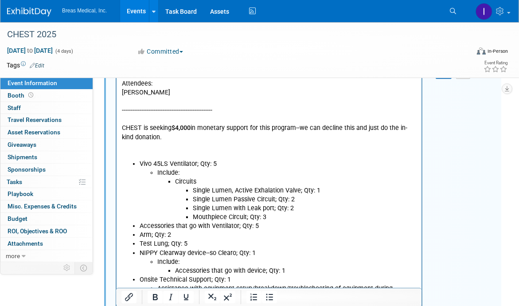
scroll to position [256, 0]
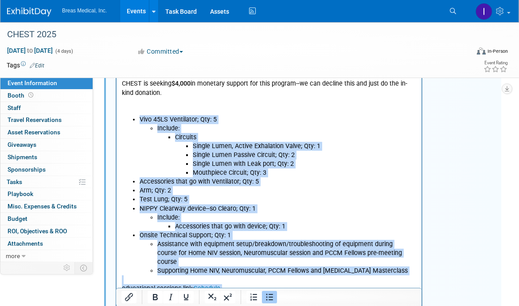
drag, startPoint x: 127, startPoint y: 120, endPoint x: 513, endPoint y: 314, distance: 431.6
click at [397, 293] on body "Attendees: [PERSON_NAME] --------------------------------------------------- CH…" at bounding box center [269, 177] width 296 height 303
copy body "Vivo 45LS Ventilator; Qty: 5 Include: Circuits Single Lumen, Active Exhalation …"
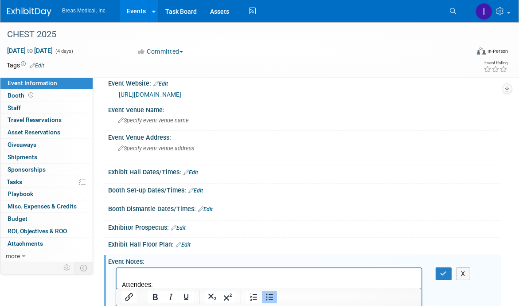
scroll to position [0, 0]
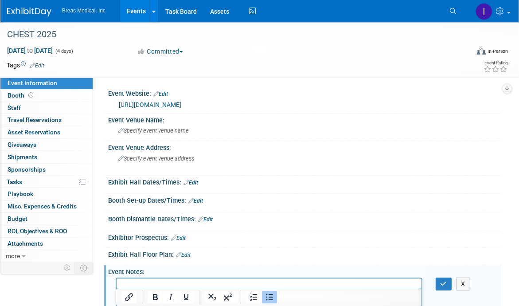
click at [181, 105] on link "[URL][DOMAIN_NAME]" at bounding box center [150, 104] width 63 height 7
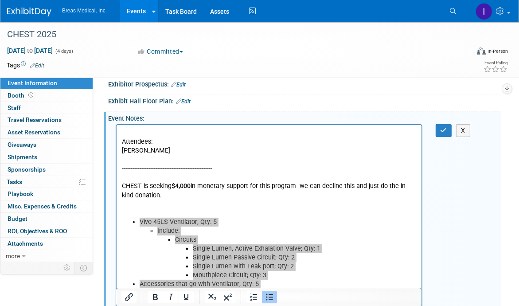
scroll to position [133, 0]
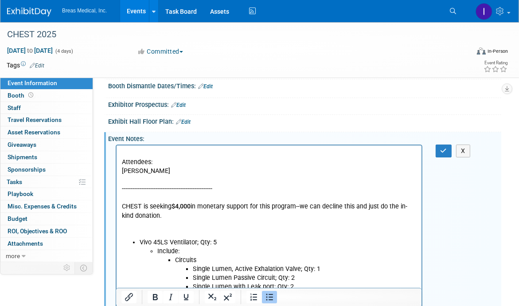
click at [188, 226] on p "Attendees: [PERSON_NAME] --------------------------------------------------- CH…" at bounding box center [268, 193] width 295 height 89
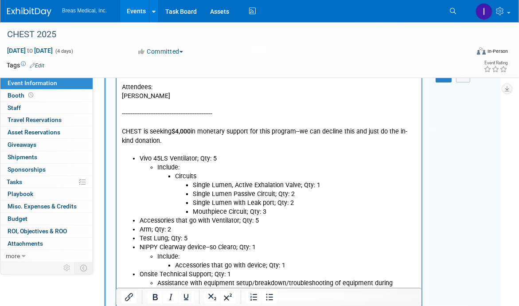
scroll to position [319, 0]
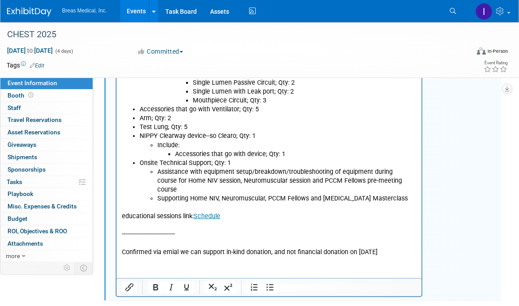
click at [397, 252] on p "educational sessions link: Schedule ------------------------------ Confirmed vi…" at bounding box center [268, 229] width 295 height 53
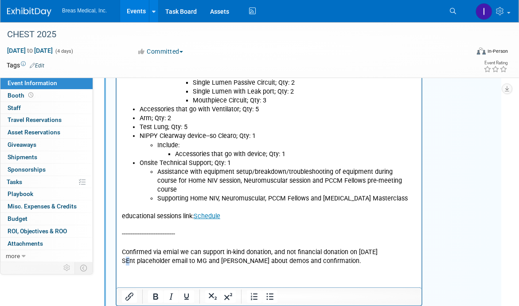
click at [125, 264] on p "SEnt placeholder email to MG and [PERSON_NAME] about demos and confirmation." at bounding box center [268, 261] width 295 height 9
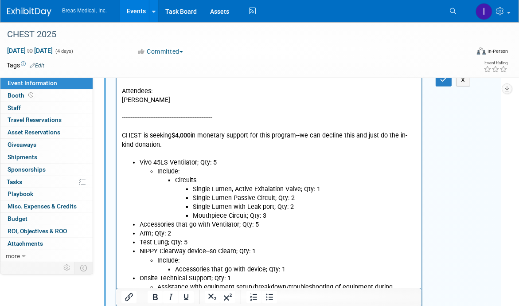
scroll to position [186, 0]
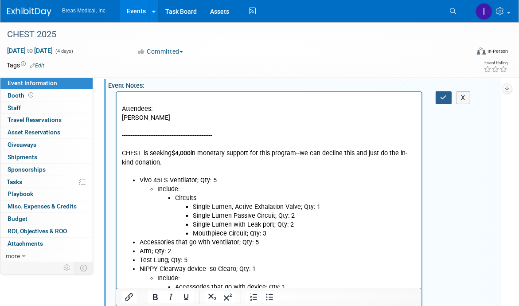
click at [446, 94] on icon "button" at bounding box center [444, 97] width 7 height 6
